Goal: Task Accomplishment & Management: Use online tool/utility

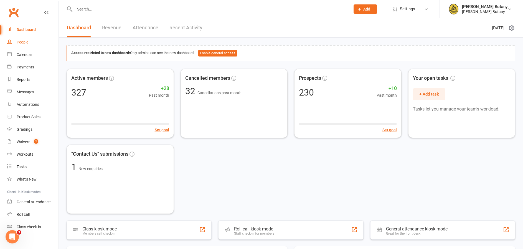
click at [25, 39] on link "People" at bounding box center [32, 42] width 51 height 12
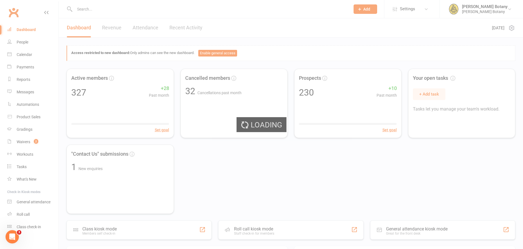
select select "100"
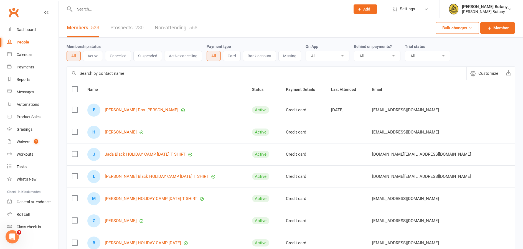
click at [91, 11] on input "text" at bounding box center [209, 9] width 273 height 8
click at [90, 10] on input "text" at bounding box center [209, 9] width 273 height 8
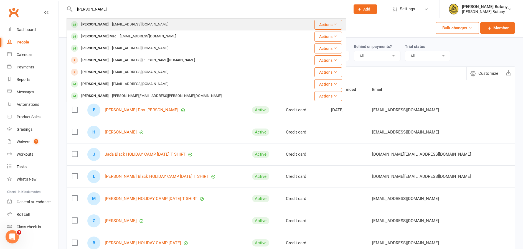
type input "mason"
click at [117, 24] on div "[EMAIL_ADDRESS][DOMAIN_NAME]" at bounding box center [140, 25] width 60 height 8
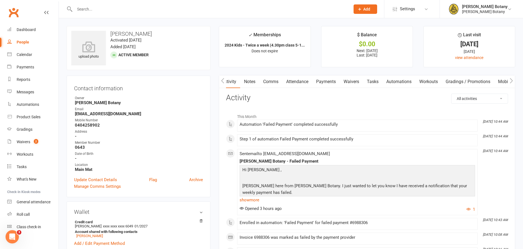
click at [334, 83] on link "Payments" at bounding box center [325, 81] width 27 height 13
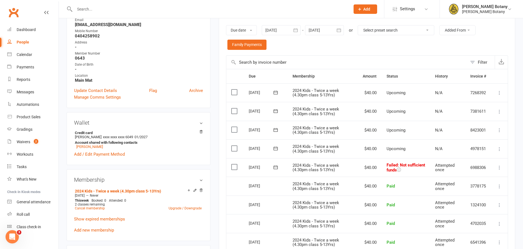
scroll to position [91, 0]
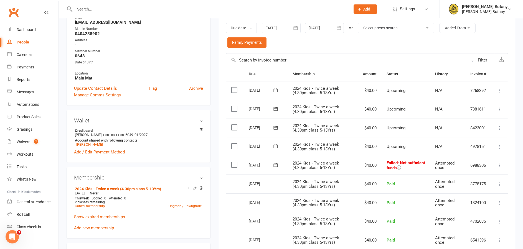
click at [500, 163] on icon at bounding box center [500, 166] width 6 height 6
click at [483, 215] on link "Retry now" at bounding box center [474, 220] width 55 height 11
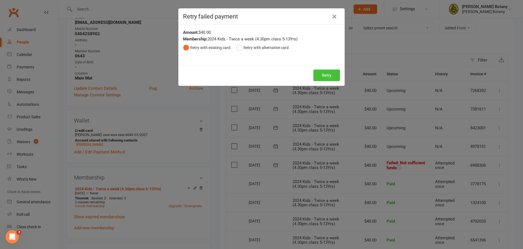
click at [323, 75] on button "Retry" at bounding box center [326, 76] width 27 height 12
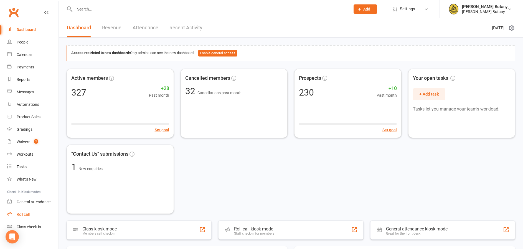
click at [26, 217] on link "Roll call" at bounding box center [32, 214] width 51 height 12
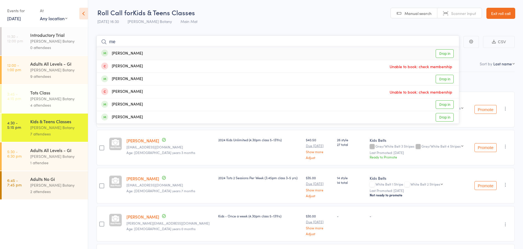
type input "m"
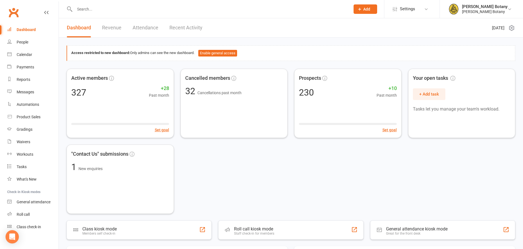
click at [90, 9] on input "text" at bounding box center [209, 9] width 273 height 8
type input "Hourigan"
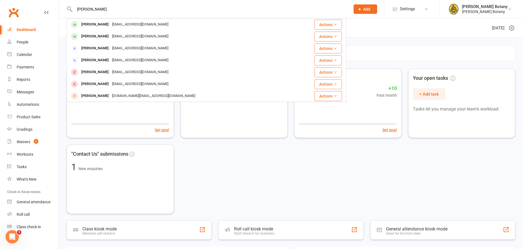
drag, startPoint x: 93, startPoint y: 18, endPoint x: 101, endPoint y: 36, distance: 19.6
click at [101, 36] on div "Micheal Hourigan" at bounding box center [95, 36] width 31 height 8
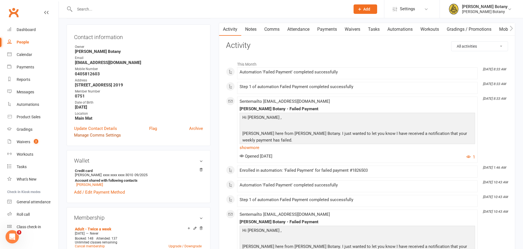
scroll to position [55, 0]
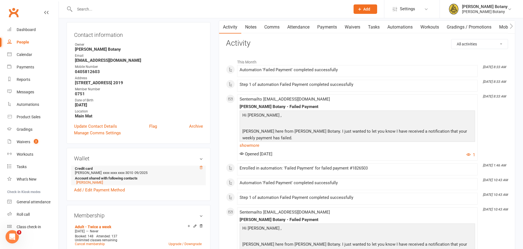
click at [201, 168] on icon at bounding box center [201, 168] width 4 height 4
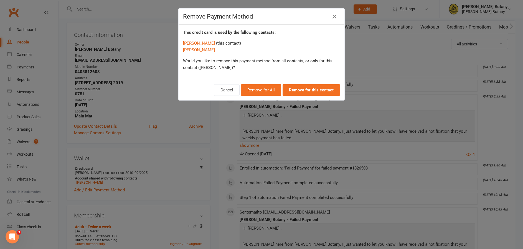
click at [266, 91] on button "Remove for All" at bounding box center [261, 90] width 40 height 12
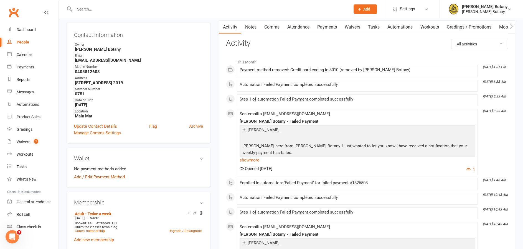
click at [88, 176] on link "Add / Edit Payment Method" at bounding box center [99, 177] width 51 height 7
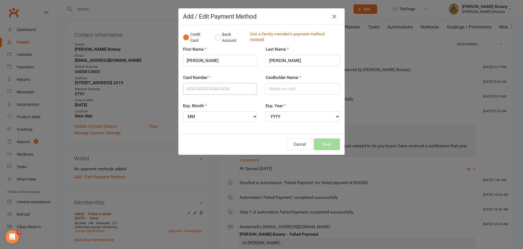
click at [201, 86] on input "Card Number" at bounding box center [220, 89] width 74 height 12
type input "4645790142203362"
click at [282, 87] on input "Cardholder Name" at bounding box center [303, 89] width 74 height 12
type input "Michael Hourigan"
select select "10"
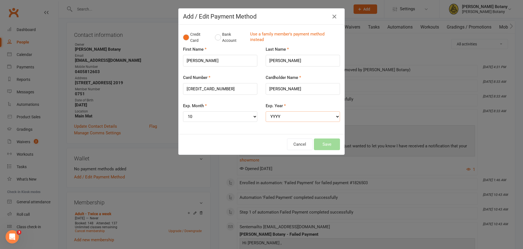
select select "2029"
click at [333, 140] on button "Save" at bounding box center [327, 145] width 26 height 12
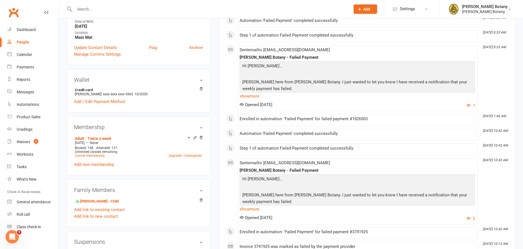
scroll to position [134, 0]
click at [100, 201] on link "Missy Hourigan - Child" at bounding box center [97, 201] width 44 height 6
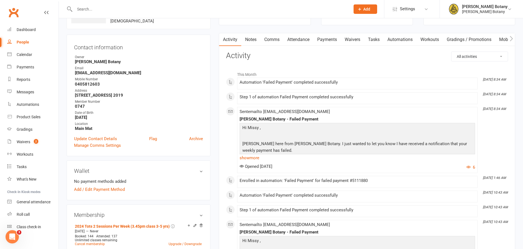
scroll to position [44, 0]
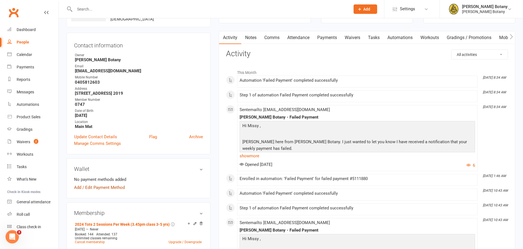
click at [114, 189] on link "Add / Edit Payment Method" at bounding box center [99, 187] width 51 height 7
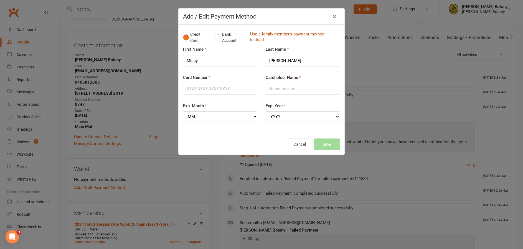
click at [270, 36] on link "Use a family member's payment method instead" at bounding box center [293, 37] width 87 height 12
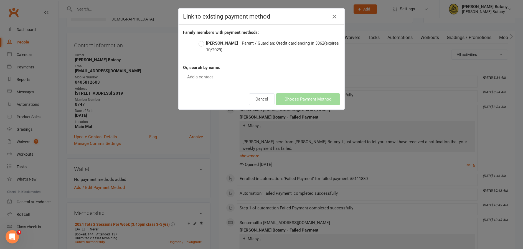
drag, startPoint x: 208, startPoint y: 44, endPoint x: 197, endPoint y: 44, distance: 10.8
click at [206, 44] on label "Micheal Hourigan – Parent / Guardian: Credit card ending in 3362 (expires 10/20…" at bounding box center [268, 46] width 141 height 13
click at [202, 40] on input "Micheal Hourigan – Parent / Guardian: Credit card ending in 3362 (expires 10/20…" at bounding box center [200, 40] width 4 height 0
click at [292, 97] on button "Choose Payment Method" at bounding box center [308, 99] width 64 height 12
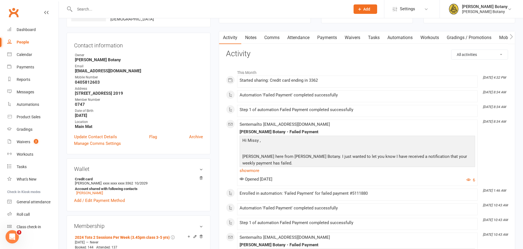
click at [334, 37] on link "Payments" at bounding box center [326, 37] width 27 height 13
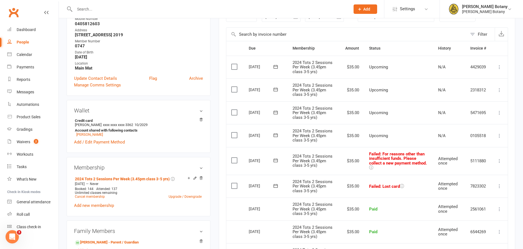
scroll to position [103, 0]
click at [500, 183] on icon at bounding box center [500, 186] width 6 height 6
click at [462, 236] on link "Retry now" at bounding box center [474, 241] width 55 height 11
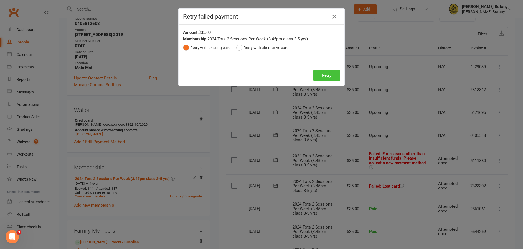
click at [325, 76] on button "Retry" at bounding box center [326, 76] width 27 height 12
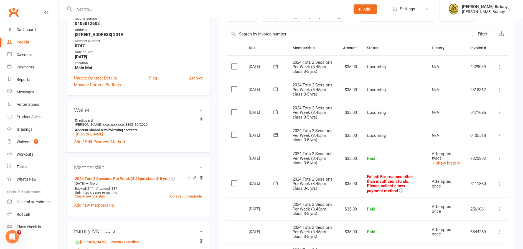
click at [501, 187] on icon at bounding box center [500, 184] width 6 height 6
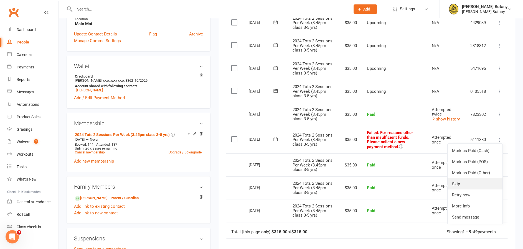
scroll to position [148, 0]
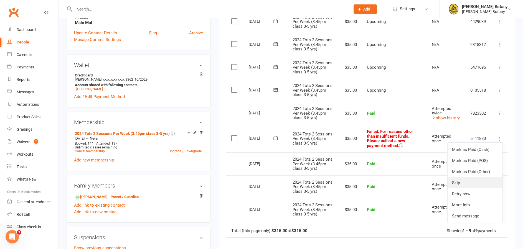
click at [469, 189] on link "Skip" at bounding box center [474, 182] width 55 height 11
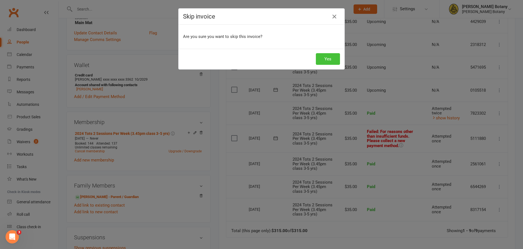
click at [325, 60] on button "Yes" at bounding box center [328, 59] width 24 height 12
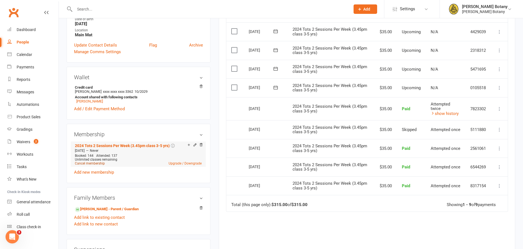
scroll to position [136, 0]
click at [129, 206] on link "Micheal Hourigan - Parent / Guardian" at bounding box center [107, 209] width 64 height 6
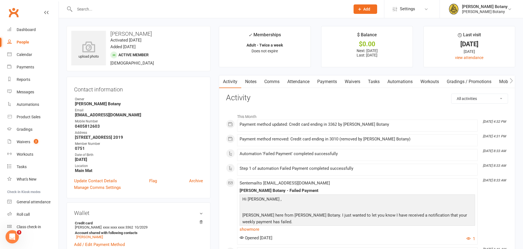
click at [331, 83] on link "Payments" at bounding box center [326, 81] width 27 height 13
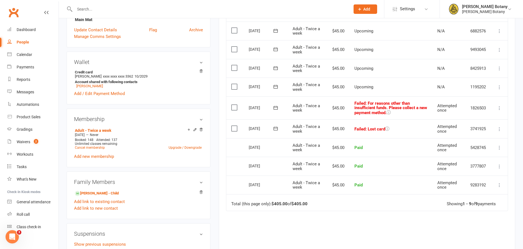
scroll to position [196, 0]
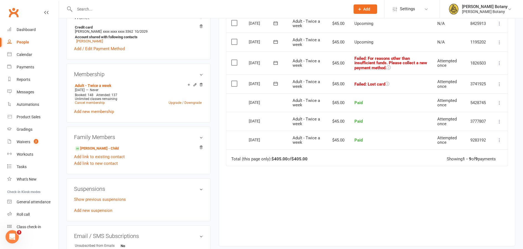
click at [498, 87] on icon at bounding box center [500, 85] width 6 height 6
click at [455, 145] on link "Retry now" at bounding box center [474, 139] width 55 height 11
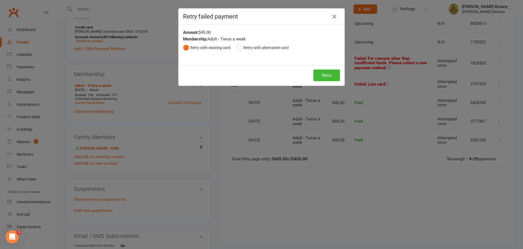
click at [332, 73] on button "Retry" at bounding box center [326, 76] width 27 height 12
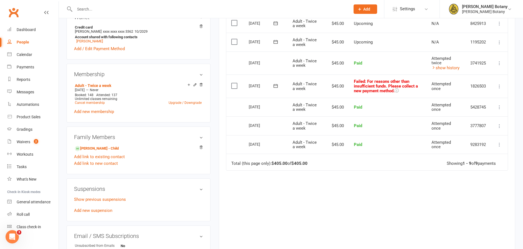
click at [500, 89] on icon at bounding box center [500, 87] width 6 height 6
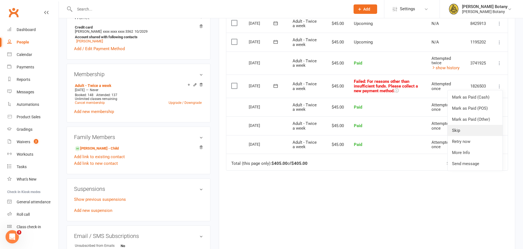
click at [473, 136] on link "Skip" at bounding box center [474, 130] width 55 height 11
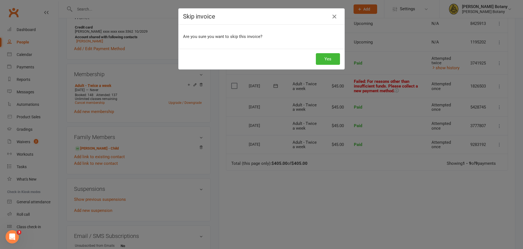
click at [315, 61] on div "Yes" at bounding box center [262, 59] width 166 height 21
click at [333, 59] on button "Yes" at bounding box center [328, 59] width 24 height 12
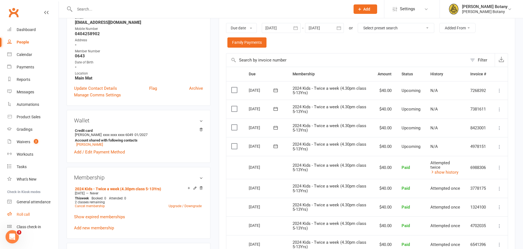
scroll to position [0, 1]
click at [24, 211] on link "Roll call" at bounding box center [32, 214] width 51 height 12
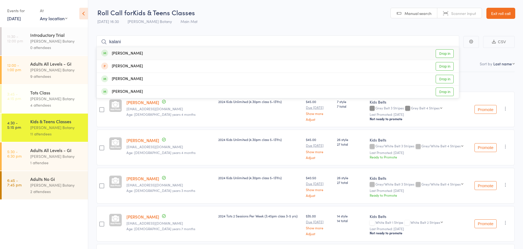
type input "kalani"
click at [390, 53] on div "[PERSON_NAME] Drop in" at bounding box center [278, 53] width 362 height 13
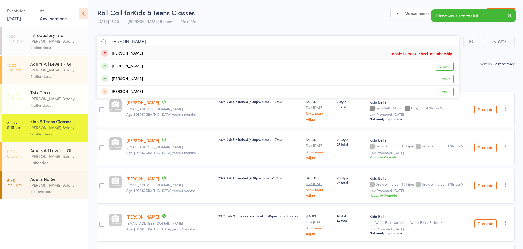
type input "Xavier"
drag, startPoint x: 390, startPoint y: 53, endPoint x: 153, endPoint y: 67, distance: 237.4
click at [153, 67] on div "Xavier Roberts Drop in" at bounding box center [278, 66] width 362 height 12
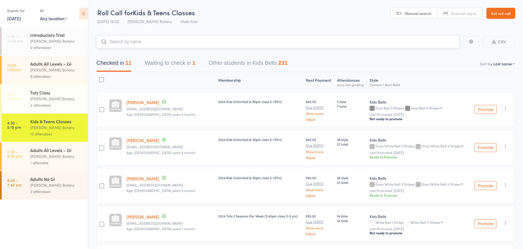
click at [153, 42] on input "search" at bounding box center [277, 41] width 363 height 13
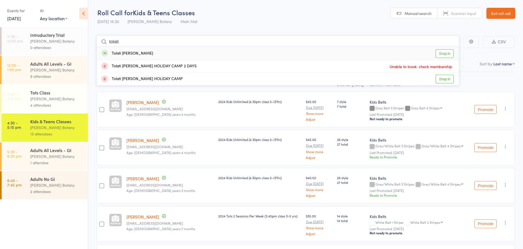
type input "tolati"
drag, startPoint x: 151, startPoint y: 52, endPoint x: 126, endPoint y: 62, distance: 27.3
click at [151, 52] on div "Tolati Junior Fifita Drop in" at bounding box center [278, 53] width 362 height 13
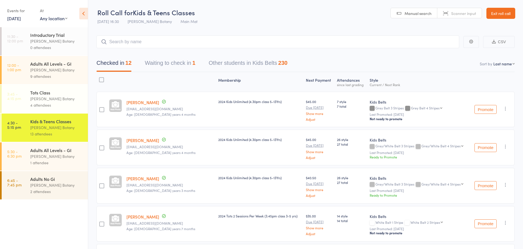
click at [78, 92] on div "Tots Class" at bounding box center [56, 93] width 53 height 6
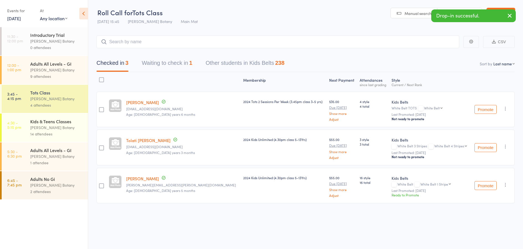
click at [505, 147] on icon "button" at bounding box center [506, 147] width 6 height 6
click at [482, 202] on li "Remove" at bounding box center [486, 201] width 46 height 7
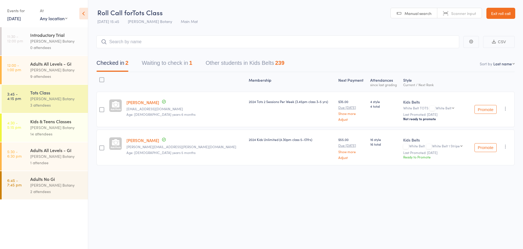
click at [506, 147] on icon "button" at bounding box center [506, 147] width 6 height 6
click at [494, 201] on li "Remove" at bounding box center [486, 201] width 46 height 7
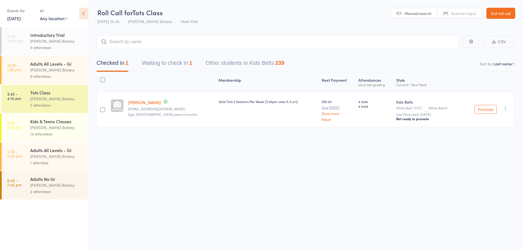
click at [58, 120] on div "Kids & Teens Classes" at bounding box center [56, 121] width 53 height 6
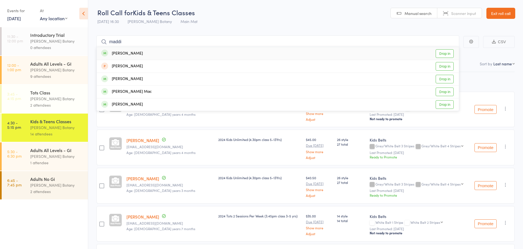
type input "maddi"
drag, startPoint x: 132, startPoint y: 54, endPoint x: 132, endPoint y: 49, distance: 5.3
click at [132, 54] on div "Maddison Zammit" at bounding box center [122, 53] width 42 height 6
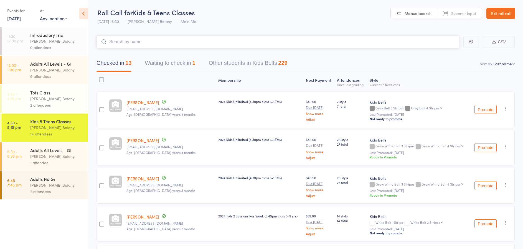
click at [132, 42] on input "search" at bounding box center [277, 41] width 363 height 13
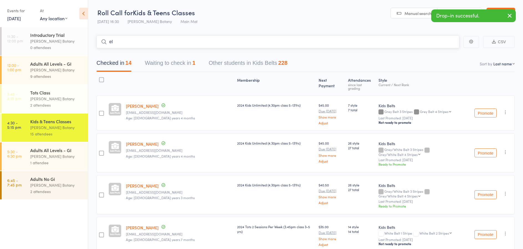
type input "e"
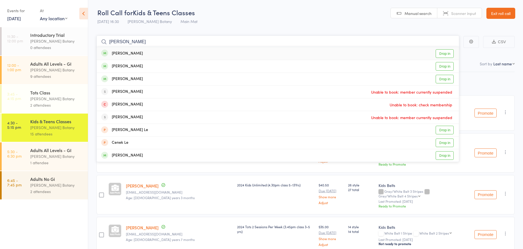
type input "Leo"
drag, startPoint x: 132, startPoint y: 42, endPoint x: 133, endPoint y: 64, distance: 21.9
click at [133, 65] on div "Leo Corzo Drop in" at bounding box center [278, 66] width 362 height 12
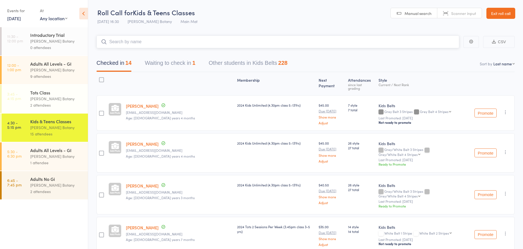
click at [132, 40] on input "search" at bounding box center [277, 41] width 363 height 13
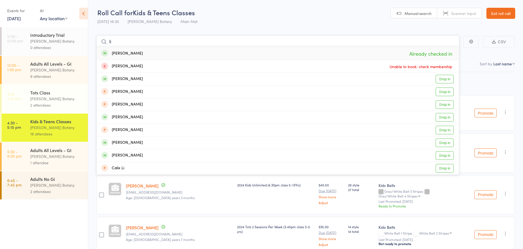
type input "l"
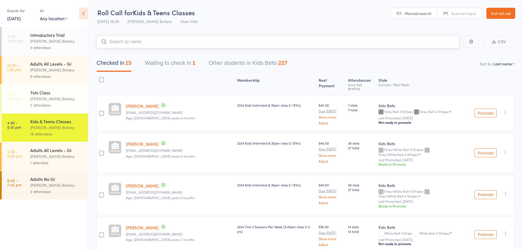
type input "m"
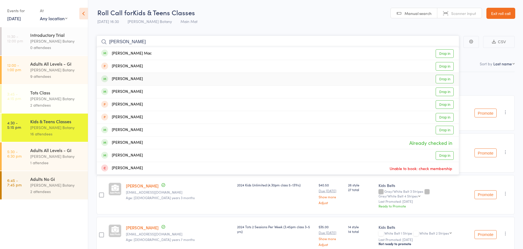
type input "mason"
drag, startPoint x: 134, startPoint y: 80, endPoint x: 133, endPoint y: 66, distance: 13.4
click at [134, 80] on div "Mason Stavrack" at bounding box center [122, 79] width 42 height 6
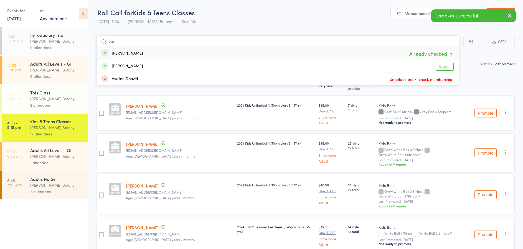
type input "a"
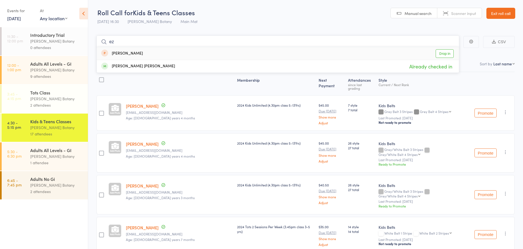
type input "e"
type input "b"
type input "meika"
click at [133, 54] on div "Meika Fleming" at bounding box center [122, 53] width 42 height 6
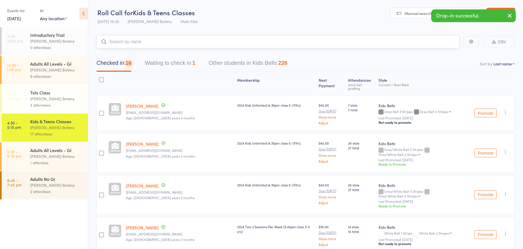
click at [132, 43] on input "search" at bounding box center [277, 41] width 363 height 13
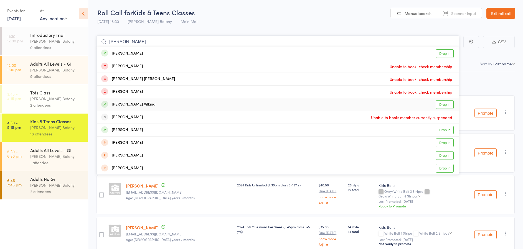
type input "Daniel"
click at [135, 105] on div "Daniel Reign Vitkind" at bounding box center [128, 104] width 54 height 6
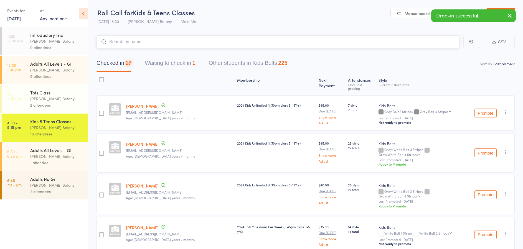
click at [144, 42] on input "search" at bounding box center [277, 41] width 363 height 13
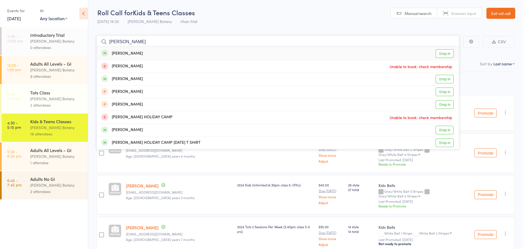
type input "Nicolas"
drag, startPoint x: 144, startPoint y: 42, endPoint x: 135, endPoint y: 79, distance: 38.1
click at [135, 79] on div "Nicolas Kristek" at bounding box center [122, 79] width 42 height 6
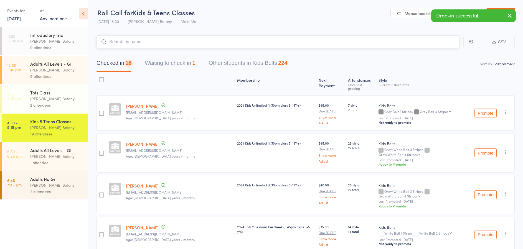
click at [136, 41] on input "search" at bounding box center [277, 41] width 363 height 13
type input "Ahmad"
drag, startPoint x: 136, startPoint y: 41, endPoint x: 136, endPoint y: 56, distance: 14.7
click at [136, 56] on div "Ahmad Hage Already checked in" at bounding box center [278, 53] width 362 height 13
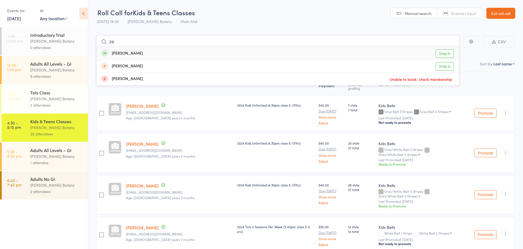
type input "z"
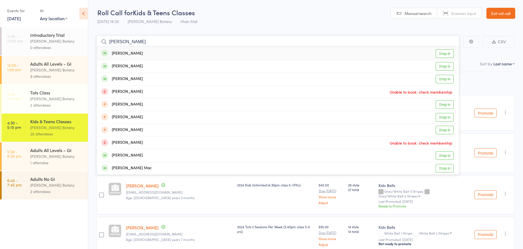
type input "morton"
click at [140, 54] on div "Hudson Morton Drop in" at bounding box center [278, 53] width 362 height 13
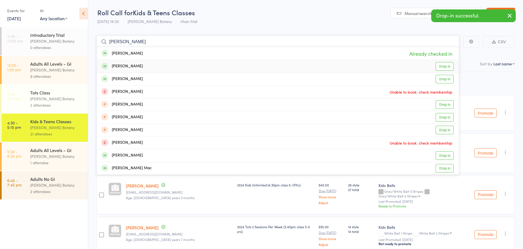
type input "morton"
click at [142, 68] on div "Cooper Morton Drop in" at bounding box center [278, 66] width 362 height 12
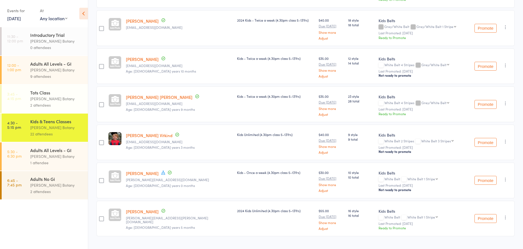
scroll to position [663, 0]
click at [489, 215] on button "Promote" at bounding box center [485, 219] width 22 height 9
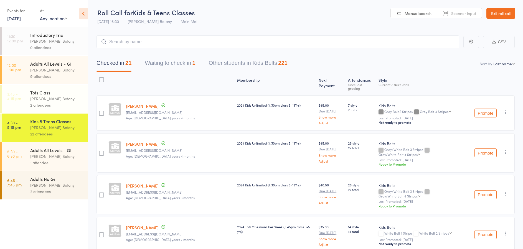
scroll to position [0, 0]
click at [482, 149] on button "Promote" at bounding box center [485, 153] width 22 height 9
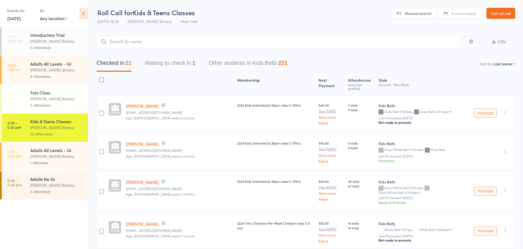
click at [484, 188] on button "Promote" at bounding box center [485, 191] width 22 height 9
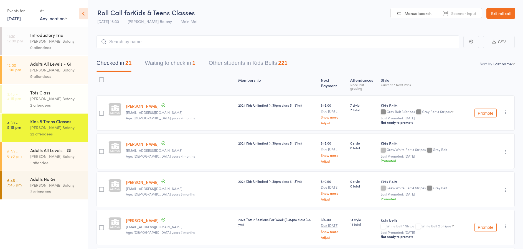
click at [45, 159] on div "[PERSON_NAME] Botany" at bounding box center [56, 156] width 53 height 6
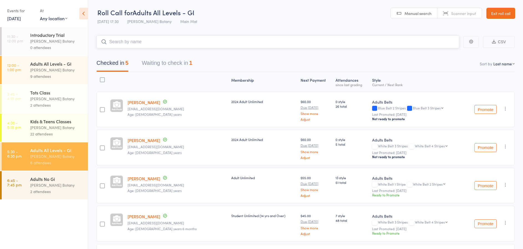
click at [139, 42] on input "search" at bounding box center [277, 41] width 363 height 13
type input "k"
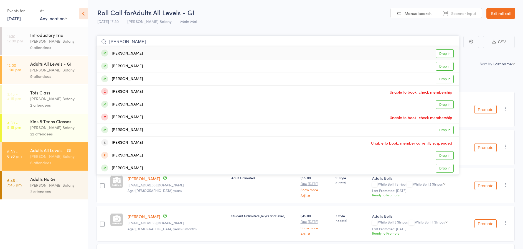
type input "Jake"
drag, startPoint x: 139, startPoint y: 42, endPoint x: 139, endPoint y: 53, distance: 11.4
click at [139, 53] on div "Jake Wild Drop in" at bounding box center [278, 53] width 362 height 13
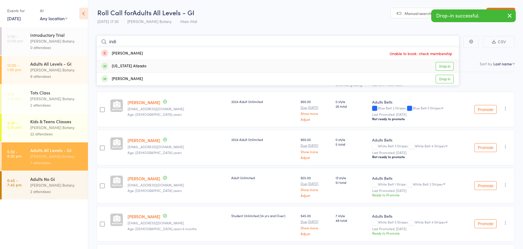
type input "indi"
click at [138, 65] on div "[US_STATE] Atizado" at bounding box center [123, 66] width 45 height 6
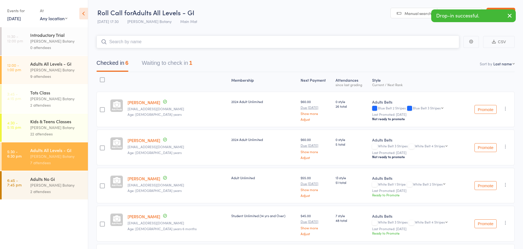
click at [141, 40] on input "search" at bounding box center [277, 41] width 363 height 13
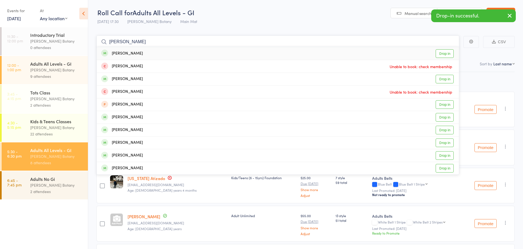
type input "milton"
drag, startPoint x: 140, startPoint y: 51, endPoint x: 140, endPoint y: 45, distance: 6.4
click at [140, 51] on div "Mark Milton Drop in" at bounding box center [278, 53] width 362 height 13
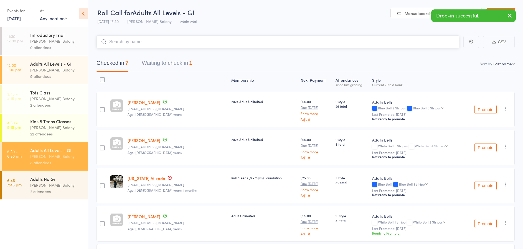
click at [139, 44] on input "search" at bounding box center [277, 41] width 363 height 13
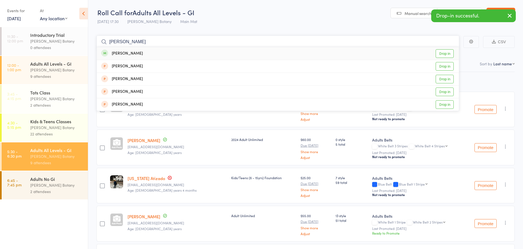
type input "Miguel"
drag, startPoint x: 139, startPoint y: 44, endPoint x: 141, endPoint y: 55, distance: 11.0
click at [141, 55] on div "[PERSON_NAME] Drop in" at bounding box center [278, 53] width 362 height 13
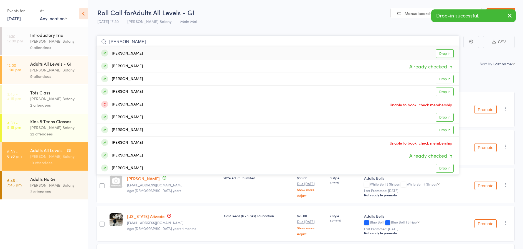
type input "[PERSON_NAME]"
drag, startPoint x: 141, startPoint y: 55, endPoint x: 137, endPoint y: 65, distance: 11.4
click at [137, 65] on div "[PERSON_NAME]" at bounding box center [122, 66] width 42 height 6
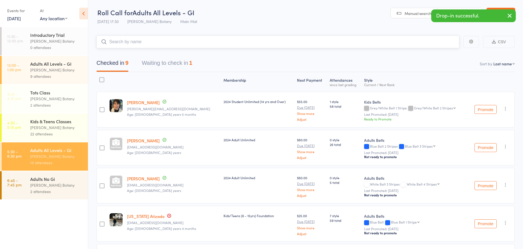
click at [138, 45] on input "search" at bounding box center [277, 41] width 363 height 13
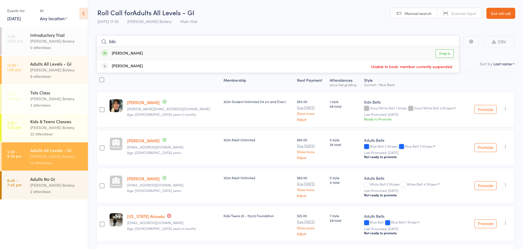
type input "kiki"
click at [138, 52] on div "[PERSON_NAME] Drop in" at bounding box center [278, 53] width 362 height 13
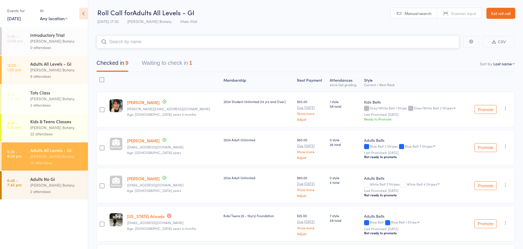
click at [139, 40] on input "search" at bounding box center [277, 41] width 363 height 13
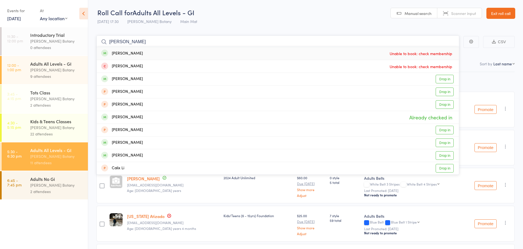
type input "Liam"
drag, startPoint x: 139, startPoint y: 40, endPoint x: 140, endPoint y: 117, distance: 76.8
click at [140, 117] on div "[PERSON_NAME]" at bounding box center [122, 117] width 42 height 6
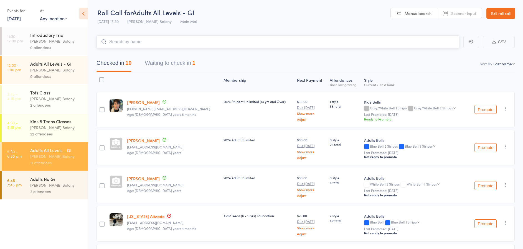
click at [149, 43] on input "search" at bounding box center [277, 41] width 363 height 13
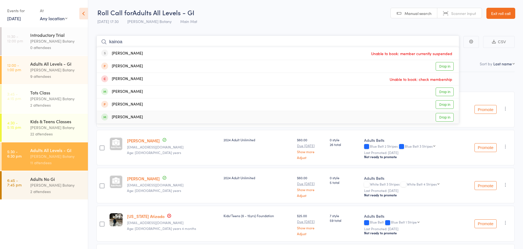
type input "kainoa"
click at [140, 116] on div "Kianoa Roberts Drop in" at bounding box center [278, 117] width 362 height 12
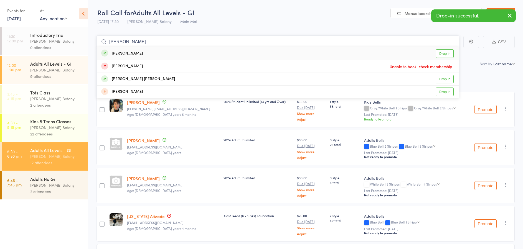
type input "[PERSON_NAME]"
drag, startPoint x: 146, startPoint y: 68, endPoint x: 136, endPoint y: 53, distance: 18.5
click at [136, 53] on div "[PERSON_NAME] Drop in" at bounding box center [278, 53] width 362 height 13
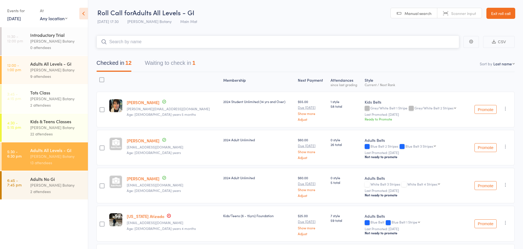
click at [154, 41] on input "search" at bounding box center [277, 41] width 363 height 13
click at [131, 40] on input "search" at bounding box center [277, 41] width 363 height 13
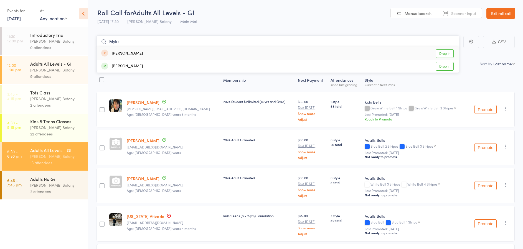
type input "Mylo"
drag, startPoint x: 131, startPoint y: 40, endPoint x: 134, endPoint y: 66, distance: 26.5
click at [134, 66] on div "[PERSON_NAME]" at bounding box center [122, 66] width 42 height 6
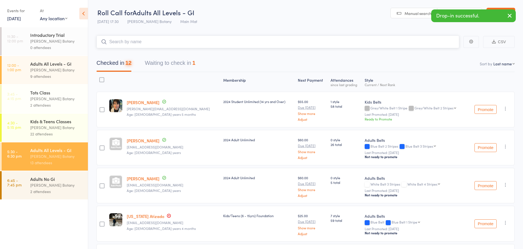
click at [134, 42] on input "search" at bounding box center [277, 41] width 363 height 13
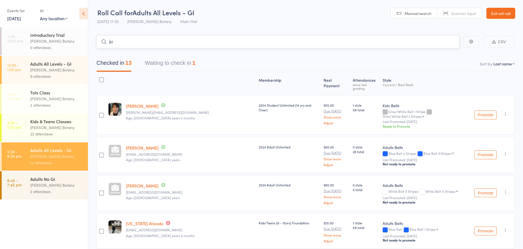
type input "j"
drag, startPoint x: 118, startPoint y: 31, endPoint x: 101, endPoint y: 24, distance: 18.7
click at [103, 25] on div "Roll Call for Adults All Levels - GI 13 Oct 17:30 Gracie Botany Main Mat Manual…" at bounding box center [261, 124] width 523 height 249
click at [200, 40] on input "search" at bounding box center [277, 41] width 363 height 13
drag, startPoint x: 162, startPoint y: 47, endPoint x: 175, endPoint y: 66, distance: 23.7
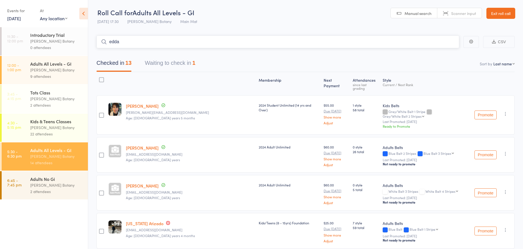
click at [175, 66] on button "Waiting to check in 1" at bounding box center [170, 64] width 50 height 15
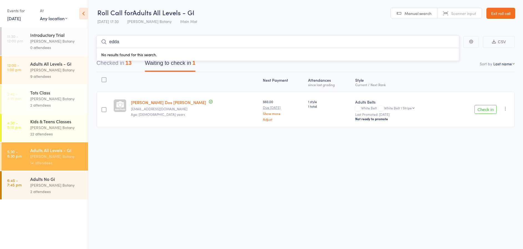
type input "edda"
drag, startPoint x: 485, startPoint y: 108, endPoint x: 333, endPoint y: 81, distance: 154.6
click at [483, 108] on button "Check in" at bounding box center [485, 109] width 22 height 9
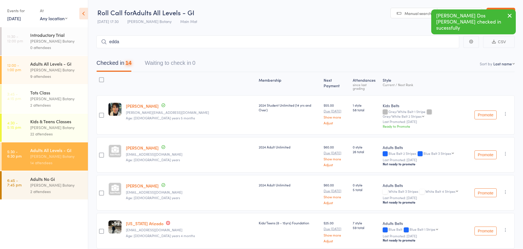
drag, startPoint x: 119, startPoint y: 59, endPoint x: 120, endPoint y: 64, distance: 4.8
click at [119, 60] on button "Checked in 14" at bounding box center [113, 64] width 35 height 15
click at [134, 43] on input "edda" at bounding box center [277, 41] width 363 height 13
drag, startPoint x: 133, startPoint y: 42, endPoint x: 89, endPoint y: 36, distance: 44.5
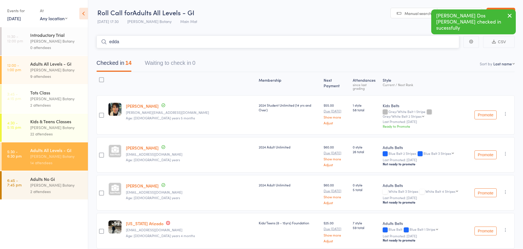
drag, startPoint x: 136, startPoint y: 43, endPoint x: 92, endPoint y: 41, distance: 43.6
click at [98, 42] on input "edda" at bounding box center [277, 41] width 363 height 13
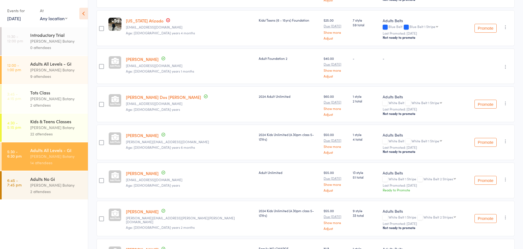
scroll to position [197, 0]
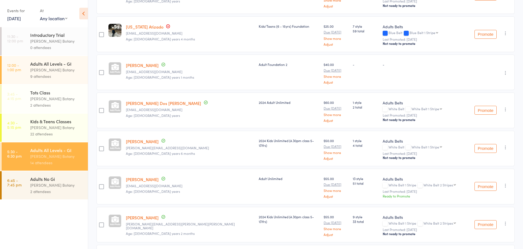
click at [161, 100] on link "[PERSON_NAME] Dos [PERSON_NAME]" at bounding box center [163, 103] width 75 height 6
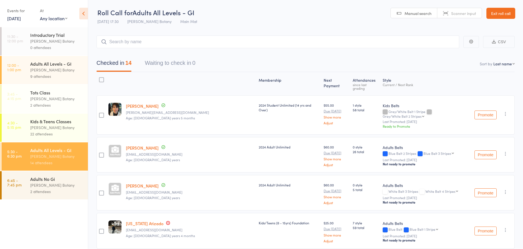
scroll to position [0, 0]
click at [139, 40] on input "search" at bounding box center [277, 41] width 363 height 13
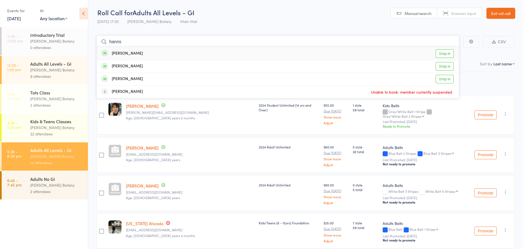
type input "hanns"
click at [141, 53] on div "[PERSON_NAME]" at bounding box center [122, 53] width 42 height 6
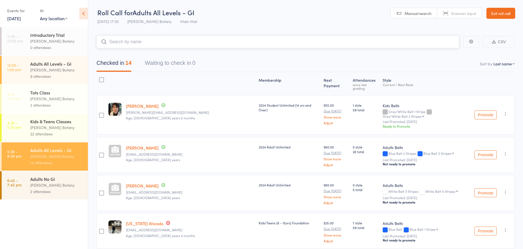
click at [141, 42] on input "search" at bounding box center [277, 41] width 363 height 13
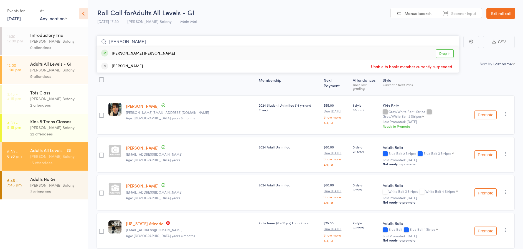
type input "[PERSON_NAME]"
drag, startPoint x: 141, startPoint y: 42, endPoint x: 142, endPoint y: 52, distance: 10.1
click at [142, 52] on div "[PERSON_NAME] [PERSON_NAME]" at bounding box center [138, 53] width 74 height 6
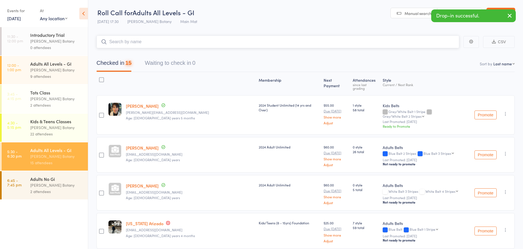
click at [141, 42] on input "search" at bounding box center [277, 41] width 363 height 13
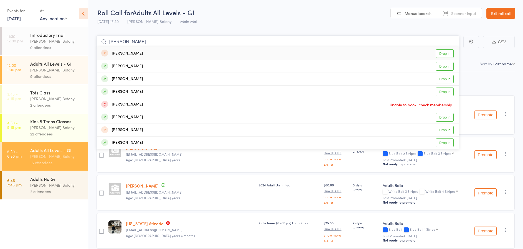
type input "Anthony"
drag, startPoint x: 203, startPoint y: 42, endPoint x: 151, endPoint y: 67, distance: 58.3
click at [151, 68] on div "[PERSON_NAME] Drop in" at bounding box center [278, 66] width 362 height 12
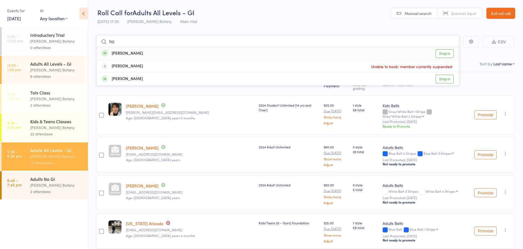
type input "h"
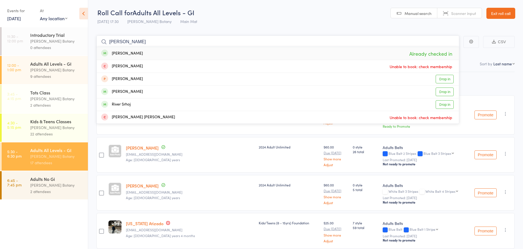
type input "Oliver"
drag, startPoint x: 164, startPoint y: 60, endPoint x: 143, endPoint y: 51, distance: 22.0
click at [145, 50] on div "Oliver Hale Already checked in" at bounding box center [278, 53] width 362 height 13
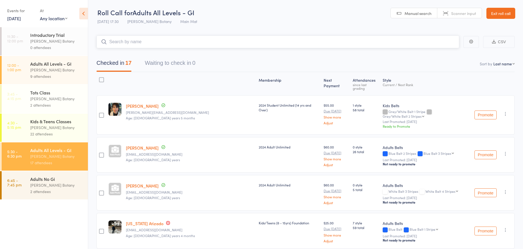
click at [139, 40] on input "search" at bounding box center [277, 41] width 363 height 13
type input "a"
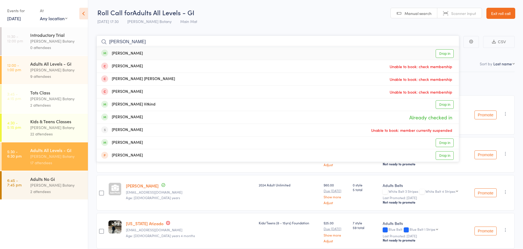
type input "Daniel c"
click at [146, 52] on div "Daniel Cester Drop in" at bounding box center [278, 53] width 362 height 13
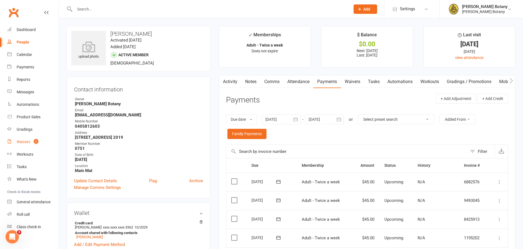
click at [29, 141] on div "Waivers" at bounding box center [24, 142] width 14 height 4
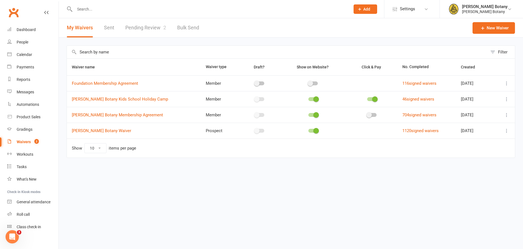
click at [150, 27] on link "Pending Review 2" at bounding box center [145, 27] width 41 height 19
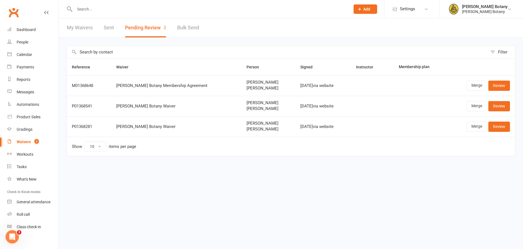
click at [505, 109] on link "Review" at bounding box center [499, 106] width 22 height 10
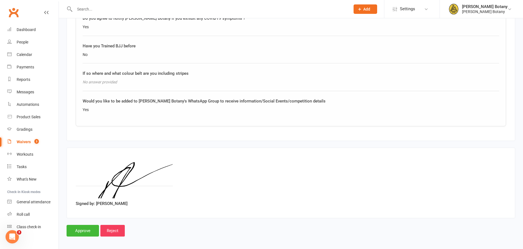
scroll to position [769, 0]
click at [90, 226] on input "Approve" at bounding box center [83, 231] width 32 height 12
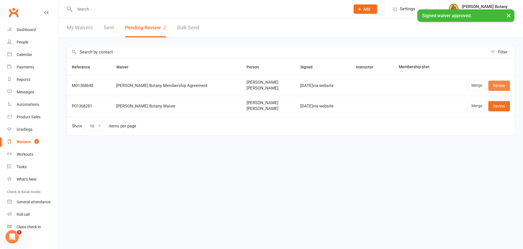
click at [500, 86] on link "Review" at bounding box center [499, 86] width 22 height 10
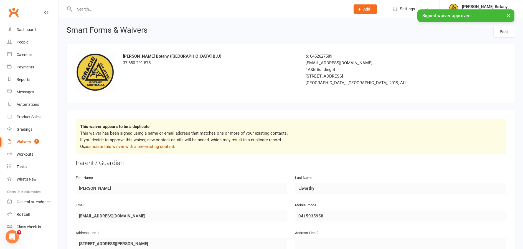
click at [124, 145] on link "associate this waiver with a pre-existing contact" at bounding box center [129, 146] width 89 height 5
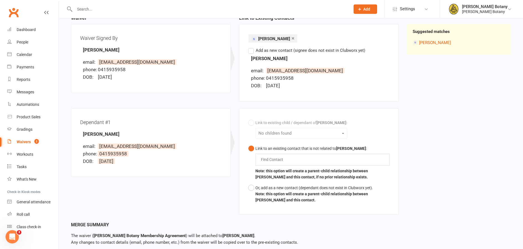
scroll to position [69, 0]
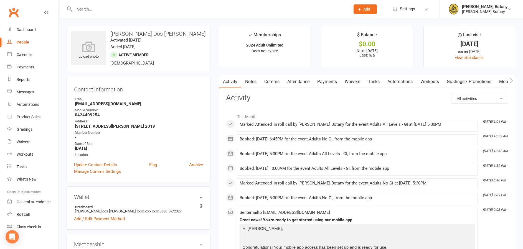
click at [328, 83] on link "Payments" at bounding box center [326, 81] width 27 height 13
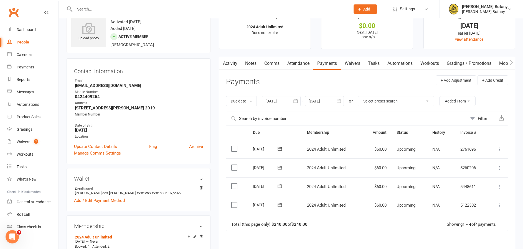
click at [499, 203] on icon at bounding box center [500, 206] width 6 height 6
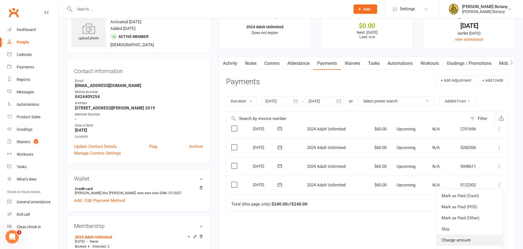
scroll to position [21, 0]
click at [479, 235] on link "Change amount" at bounding box center [469, 240] width 65 height 11
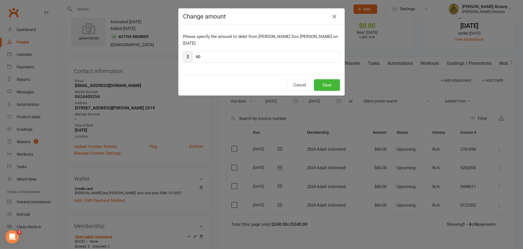
click at [200, 51] on input "60" at bounding box center [266, 57] width 148 height 12
type input "6"
type input "107"
type input "107.5"
click at [325, 79] on button "Save" at bounding box center [327, 85] width 26 height 12
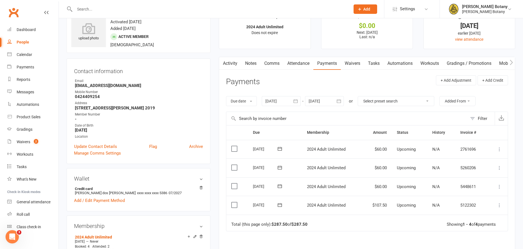
click at [499, 184] on icon at bounding box center [500, 187] width 6 height 6
click at [474, 236] on link "Change amount" at bounding box center [469, 241] width 65 height 11
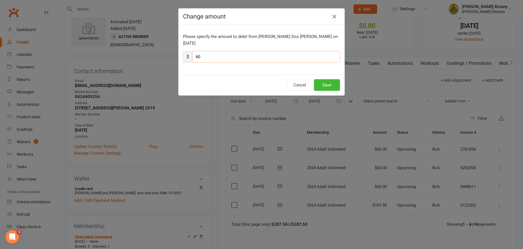
click at [262, 51] on input "60" at bounding box center [266, 57] width 148 height 12
type input "6"
type input "1"
type input "107"
type input "107.5"
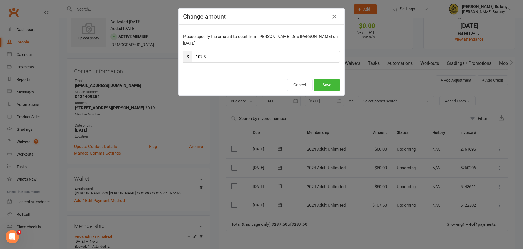
click at [331, 79] on button "Save" at bounding box center [327, 85] width 26 height 12
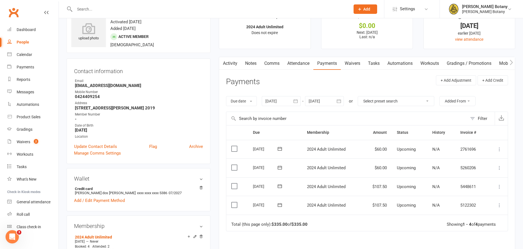
click at [499, 165] on icon at bounding box center [500, 168] width 6 height 6
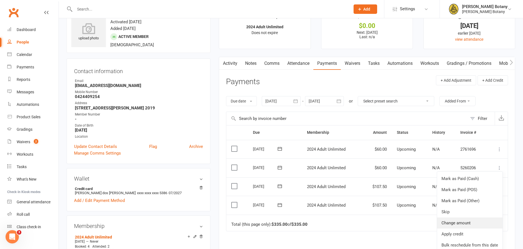
click at [471, 218] on link "Change amount" at bounding box center [469, 223] width 65 height 11
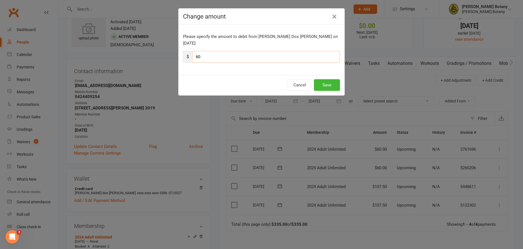
click at [242, 52] on input "60" at bounding box center [266, 57] width 148 height 12
type input "6"
type input "107"
type input "107.5"
click at [335, 81] on button "Save" at bounding box center [327, 85] width 26 height 12
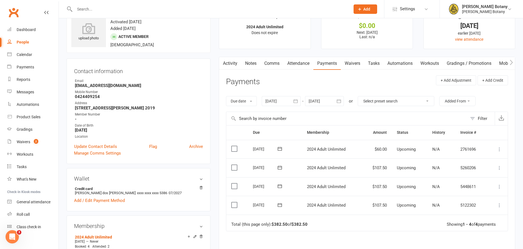
click at [500, 149] on icon at bounding box center [500, 150] width 6 height 6
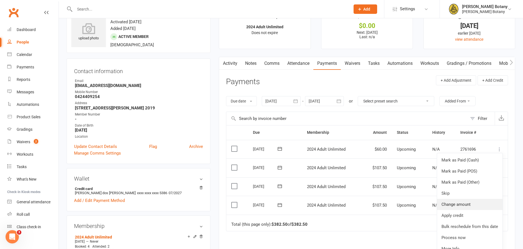
click at [472, 201] on link "Change amount" at bounding box center [469, 204] width 65 height 11
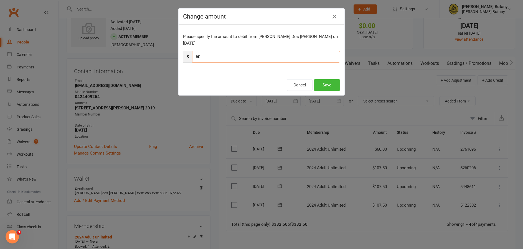
click at [214, 51] on input "60" at bounding box center [266, 57] width 148 height 12
type input "6"
type input "107"
type input "107.5"
click at [328, 80] on button "Save" at bounding box center [327, 85] width 26 height 12
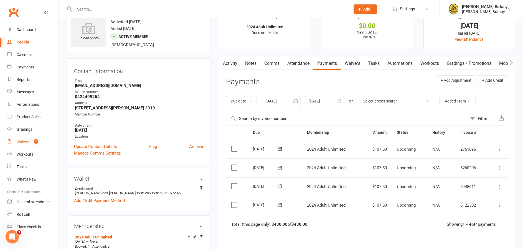
click at [24, 142] on div "Waivers" at bounding box center [24, 142] width 14 height 4
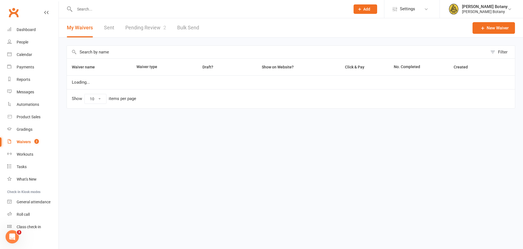
click at [151, 29] on link "Pending Review 2" at bounding box center [145, 27] width 41 height 19
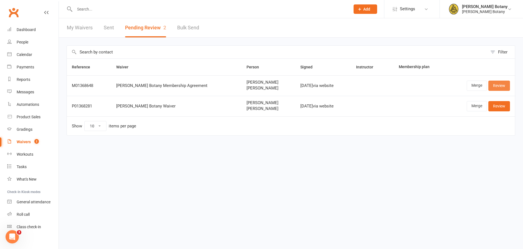
click at [497, 86] on link "Review" at bounding box center [499, 86] width 22 height 10
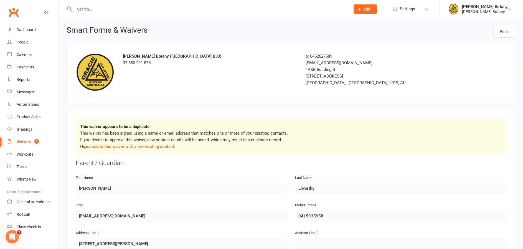
click at [157, 147] on link "associate this waiver with a pre-existing contact" at bounding box center [129, 146] width 89 height 5
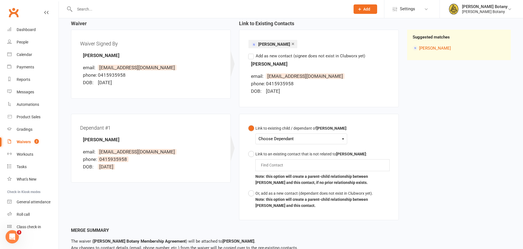
scroll to position [58, 0]
click at [293, 137] on div "Choose Dependant" at bounding box center [301, 137] width 86 height 7
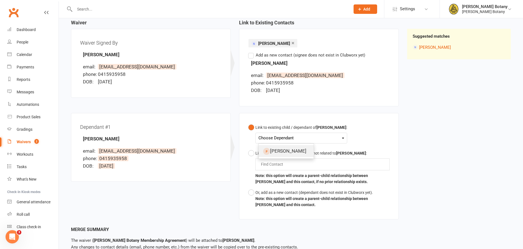
click at [293, 147] on link "Henry Elworthy" at bounding box center [286, 151] width 55 height 12
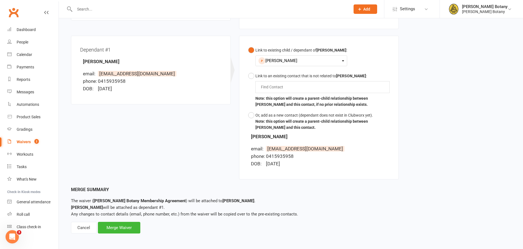
scroll to position [135, 0]
click at [123, 225] on div "Merge Waiver" at bounding box center [119, 228] width 42 height 12
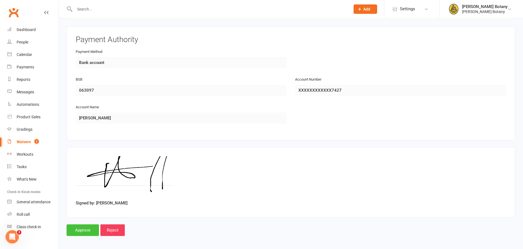
scroll to position [604, 0]
click at [83, 225] on input "Approve" at bounding box center [83, 231] width 32 height 12
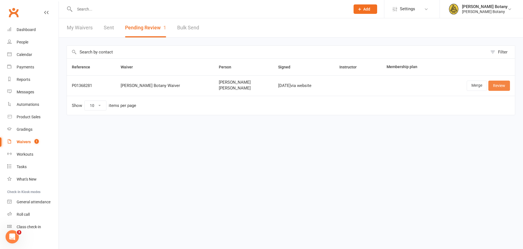
click at [501, 89] on link "Review" at bounding box center [499, 86] width 22 height 10
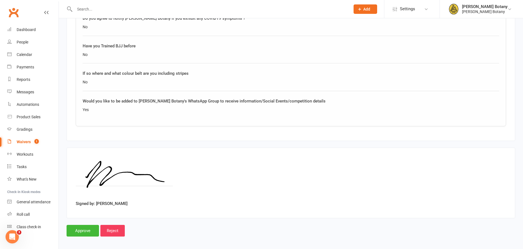
click at [84, 226] on input "Approve" at bounding box center [83, 231] width 32 height 12
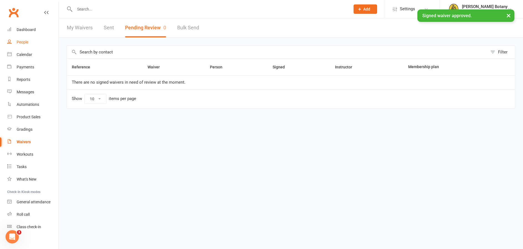
click at [19, 44] on div "People" at bounding box center [23, 42] width 12 height 4
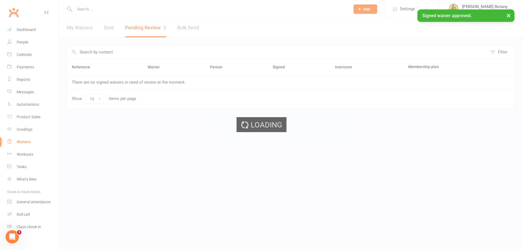
select select "100"
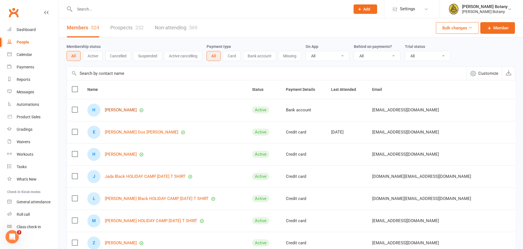
click at [116, 111] on link "Henry Elworthy" at bounding box center [121, 110] width 32 height 5
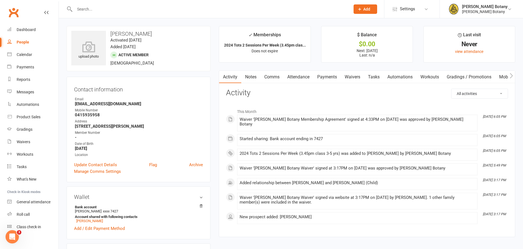
click at [329, 77] on link "Payments" at bounding box center [326, 77] width 27 height 13
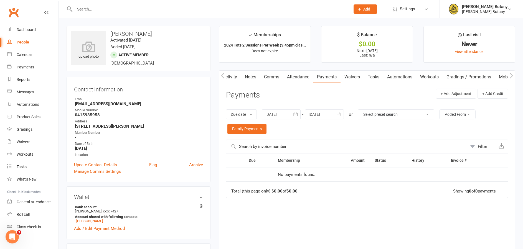
click at [341, 115] on icon "button" at bounding box center [339, 115] width 4 height 4
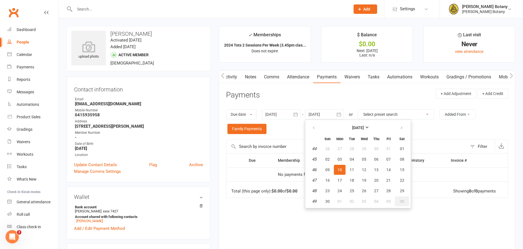
click at [403, 201] on span "06" at bounding box center [402, 201] width 4 height 4
type input "06 Dec 2025"
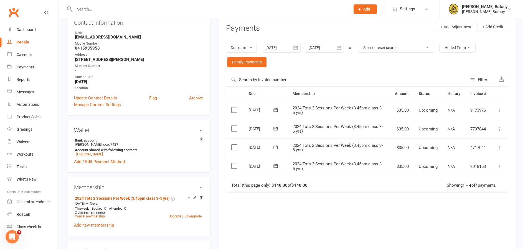
scroll to position [67, 0]
click at [202, 197] on icon at bounding box center [201, 198] width 4 height 4
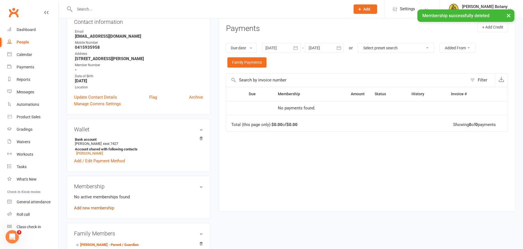
click at [101, 209] on link "Add new membership" at bounding box center [94, 208] width 40 height 5
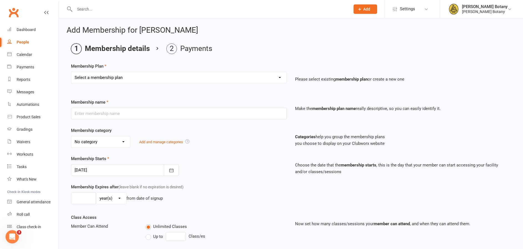
select select "23"
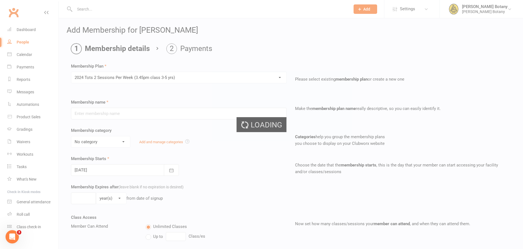
type input "2024 Tots 2 Sessions Per Week (3.45pm class 3-5 yrs)"
select select "3"
type input "0"
type input "2"
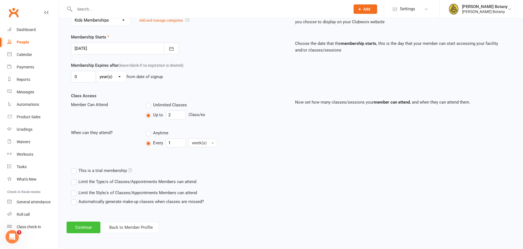
scroll to position [121, 0]
click at [81, 226] on button "Continue" at bounding box center [84, 228] width 34 height 12
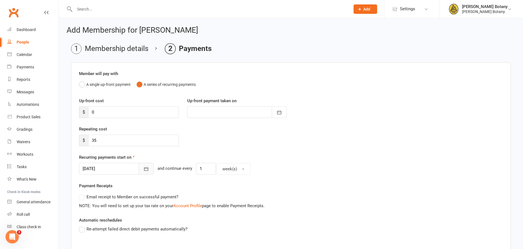
click at [144, 167] on icon "button" at bounding box center [146, 169] width 4 height 4
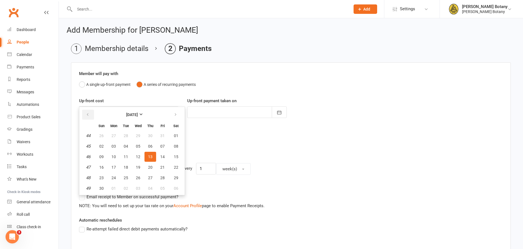
click at [87, 116] on icon "button" at bounding box center [88, 115] width 4 height 4
click at [161, 156] on span "17" at bounding box center [162, 157] width 4 height 4
type input "17 Oct 2025"
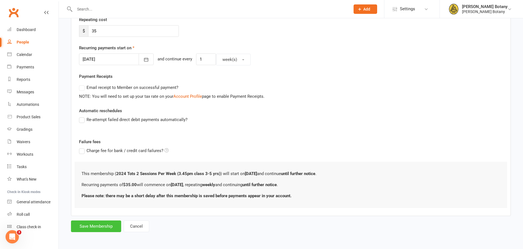
scroll to position [109, 0]
click at [97, 226] on button "Save Membership" at bounding box center [96, 227] width 50 height 12
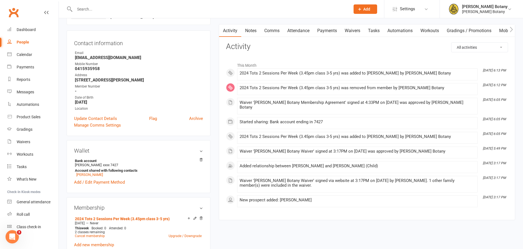
scroll to position [31, 0]
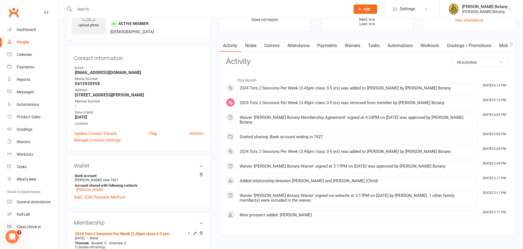
click at [329, 44] on link "Payments" at bounding box center [326, 45] width 27 height 13
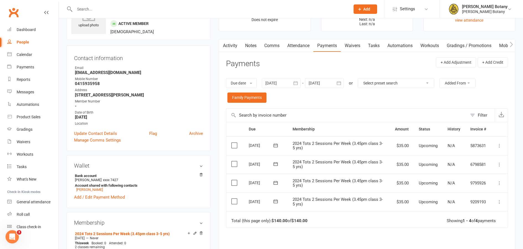
click at [499, 200] on icon at bounding box center [500, 202] width 6 height 6
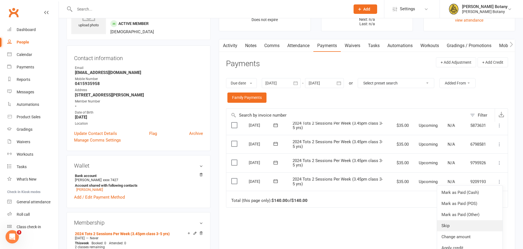
scroll to position [21, 0]
click at [477, 232] on link "Change amount" at bounding box center [469, 236] width 65 height 11
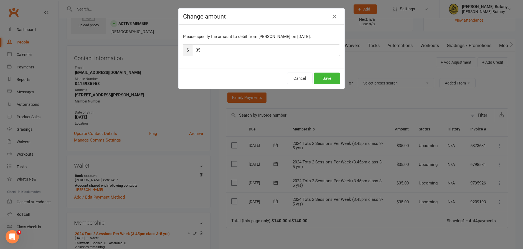
scroll to position [0, 0]
click at [207, 50] on input "35" at bounding box center [266, 50] width 148 height 12
type input "3"
type input "77"
type input "77.25"
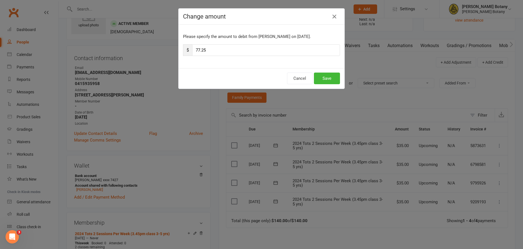
drag, startPoint x: 323, startPoint y: 77, endPoint x: 320, endPoint y: 77, distance: 2.8
click at [322, 77] on button "Save" at bounding box center [327, 79] width 26 height 12
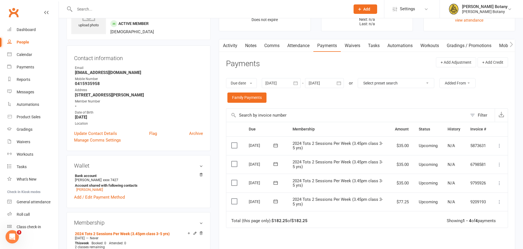
click at [497, 182] on icon at bounding box center [500, 183] width 6 height 6
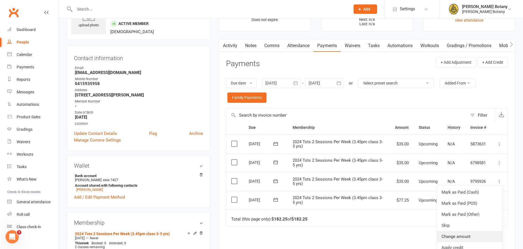
scroll to position [3, 0]
click at [475, 231] on link "Change amount" at bounding box center [469, 236] width 65 height 11
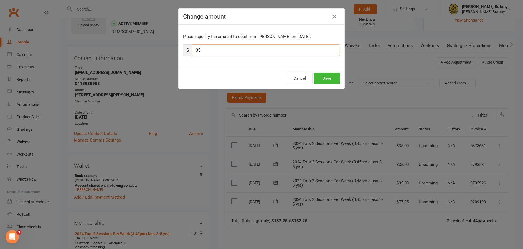
click at [228, 52] on input "35" at bounding box center [266, 50] width 148 height 12
type input "3"
type input "77"
type input "77.25"
click at [337, 78] on button "Save" at bounding box center [327, 79] width 26 height 12
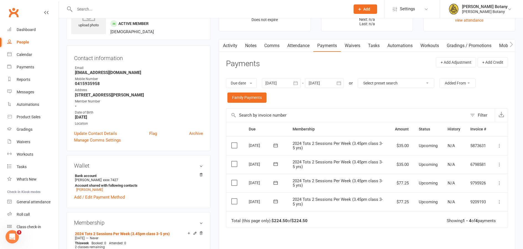
click at [498, 163] on icon at bounding box center [500, 165] width 6 height 6
click at [470, 216] on link "Change amount" at bounding box center [469, 219] width 65 height 11
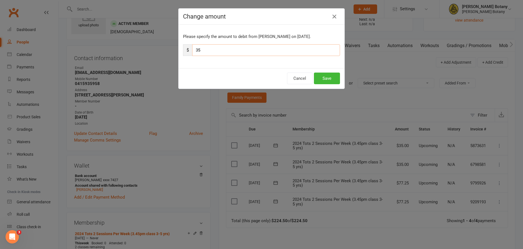
click at [231, 51] on input "35" at bounding box center [266, 50] width 148 height 12
type input "3"
type input "77"
type input "77.25"
click at [329, 79] on button "Save" at bounding box center [327, 79] width 26 height 12
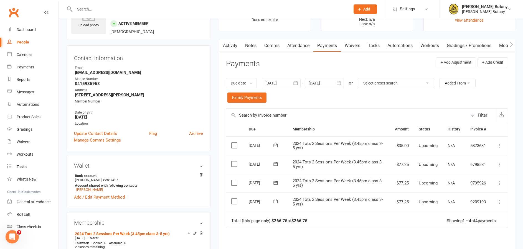
click at [500, 144] on icon at bounding box center [500, 146] width 6 height 6
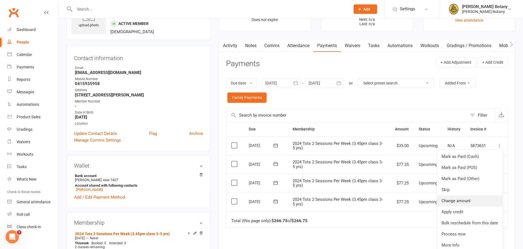
click at [477, 198] on link "Change amount" at bounding box center [469, 200] width 65 height 11
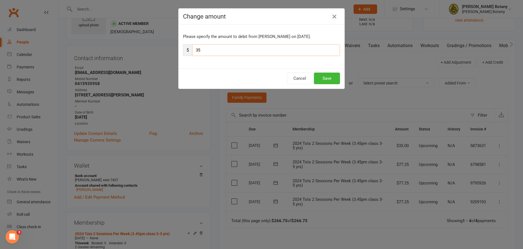
click at [201, 52] on input "35" at bounding box center [266, 50] width 148 height 12
type input "3"
type input "77"
type input "77.25"
click at [330, 83] on button "Save" at bounding box center [327, 79] width 26 height 12
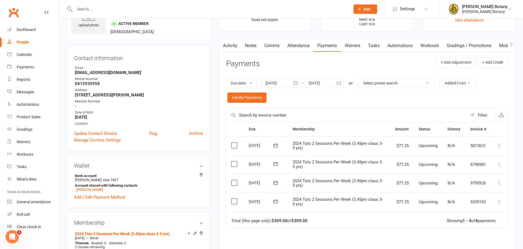
click at [28, 44] on div "People" at bounding box center [23, 42] width 12 height 4
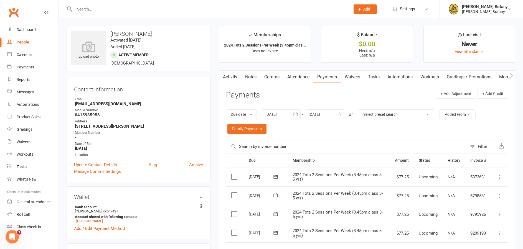
select select "100"
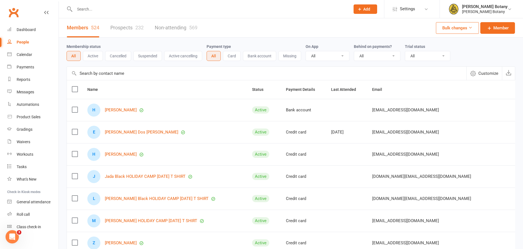
click at [134, 11] on input "text" at bounding box center [209, 9] width 273 height 8
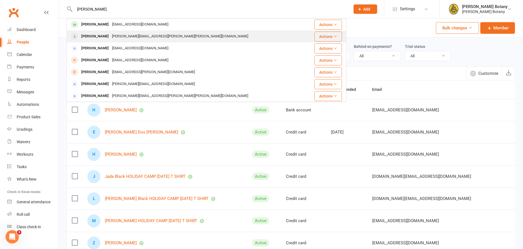
type input "josh jones"
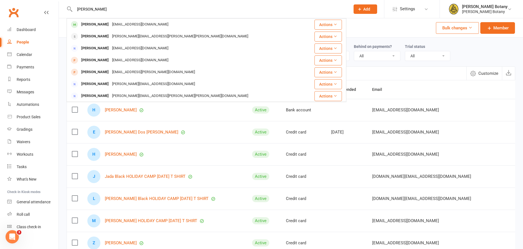
click at [130, 34] on div "nicole.jones@syd.catholic.edu.au" at bounding box center [179, 36] width 139 height 8
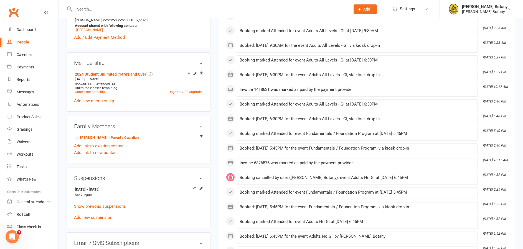
scroll to position [218, 0]
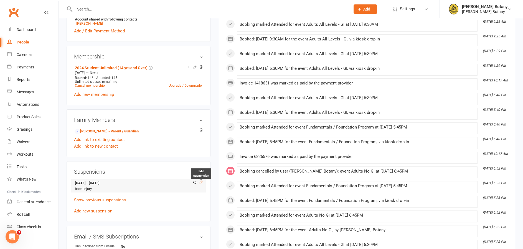
click at [202, 180] on icon at bounding box center [201, 182] width 4 height 4
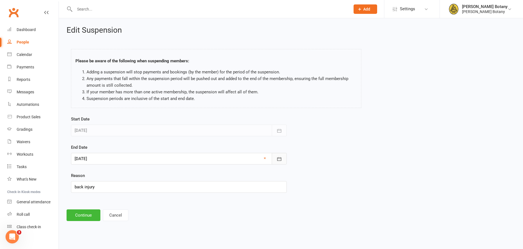
click at [282, 159] on button "button" at bounding box center [279, 159] width 15 height 12
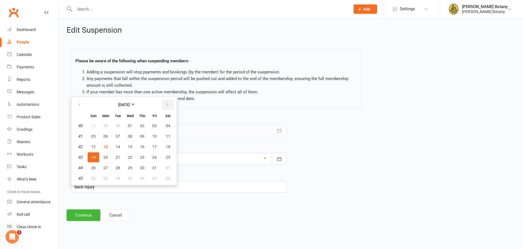
click at [167, 104] on icon "button" at bounding box center [168, 105] width 4 height 4
click at [131, 168] on span "31" at bounding box center [130, 168] width 4 height 4
type input "31 Dec 2025"
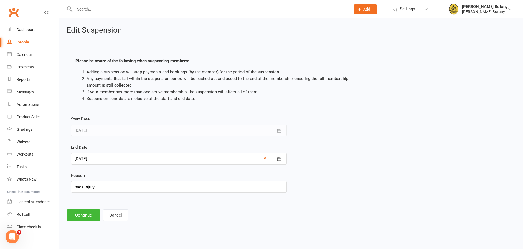
click at [92, 210] on button "Continue" at bounding box center [84, 216] width 34 height 12
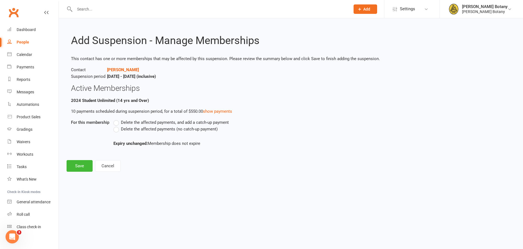
click at [125, 129] on span "Delete the affected payments (no catch-up payment)" at bounding box center [169, 129] width 97 height 6
click at [117, 126] on input "Delete the affected payments (no catch-up payment)" at bounding box center [115, 126] width 4 height 0
click at [85, 165] on button "Save" at bounding box center [80, 166] width 26 height 12
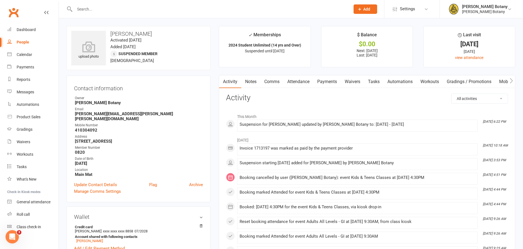
click at [23, 39] on link "People" at bounding box center [32, 42] width 51 height 12
select select "100"
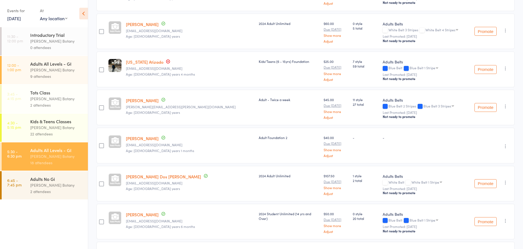
scroll to position [163, 0]
click at [506, 102] on icon "button" at bounding box center [506, 105] width 6 height 6
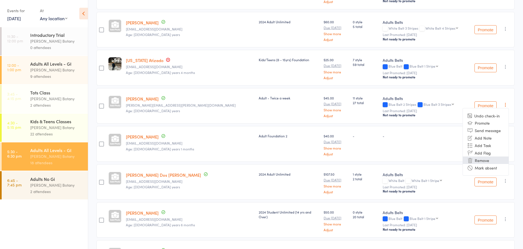
click at [491, 157] on li "Remove" at bounding box center [486, 160] width 46 height 7
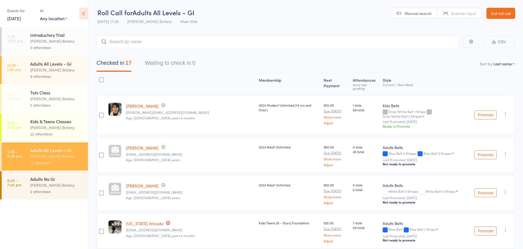
scroll to position [0, 0]
click at [489, 189] on button "Promote" at bounding box center [485, 193] width 22 height 9
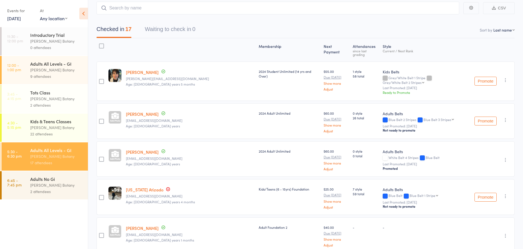
scroll to position [34, 0]
click at [34, 201] on ul "11:30 - 12:00 pm Introductory Trial [PERSON_NAME] Botany 0 attendees 12:00 - 1:…" at bounding box center [44, 138] width 88 height 222
click at [38, 190] on div "2 attendees" at bounding box center [56, 192] width 53 height 6
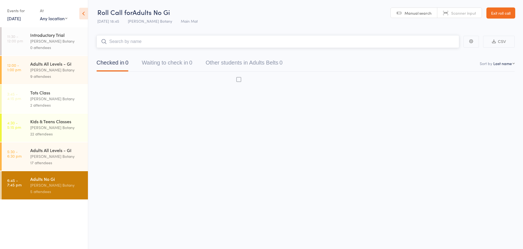
scroll to position [0, 0]
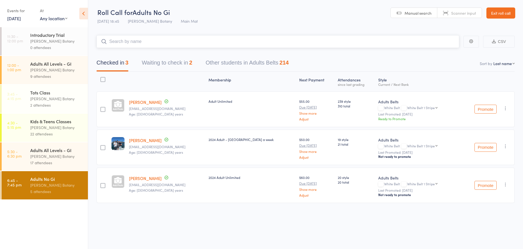
click at [158, 39] on input "search" at bounding box center [277, 41] width 363 height 13
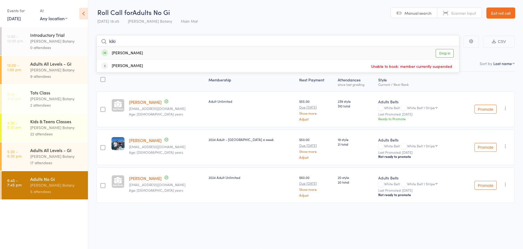
type input "kiki"
click at [155, 54] on div "[PERSON_NAME] Drop in" at bounding box center [278, 53] width 362 height 13
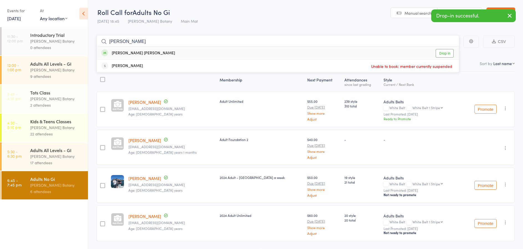
type input "[PERSON_NAME]"
click at [156, 54] on div "[PERSON_NAME] [PERSON_NAME]" at bounding box center [138, 53] width 74 height 6
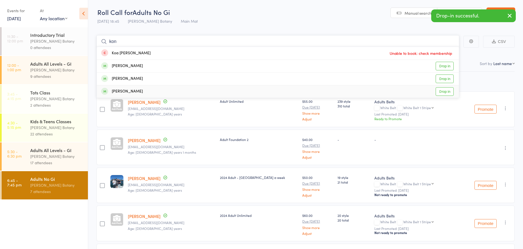
type input "kon"
click at [152, 91] on div "[PERSON_NAME] Drop in" at bounding box center [278, 91] width 362 height 12
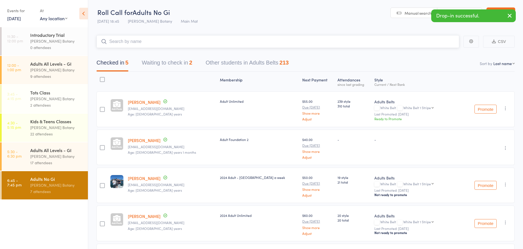
click at [152, 42] on input "search" at bounding box center [277, 41] width 363 height 13
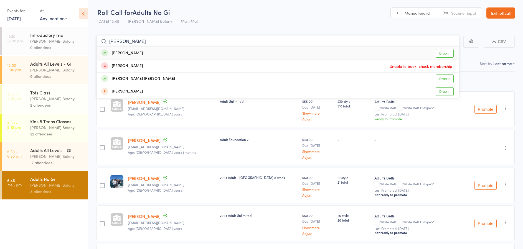
type input "[PERSON_NAME]"
drag, startPoint x: 152, startPoint y: 42, endPoint x: 148, endPoint y: 53, distance: 11.4
click at [148, 53] on div "[PERSON_NAME] Drop in" at bounding box center [278, 53] width 362 height 13
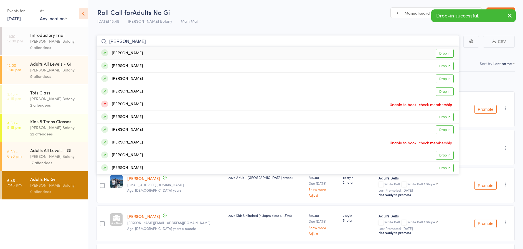
type input "[PERSON_NAME]"
drag, startPoint x: 148, startPoint y: 53, endPoint x: 143, endPoint y: 65, distance: 13.5
click at [143, 66] on div "[PERSON_NAME] Drop in" at bounding box center [278, 66] width 362 height 12
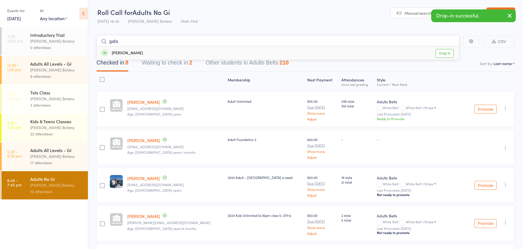
type input "gafa"
click at [141, 53] on div "[PERSON_NAME] Drop in" at bounding box center [278, 53] width 362 height 13
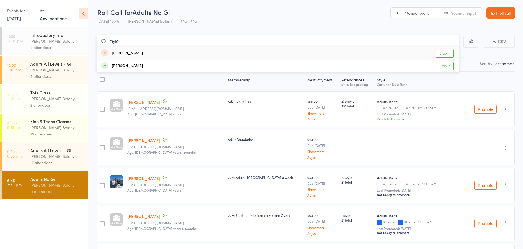
type input "Mylo"
drag, startPoint x: 141, startPoint y: 53, endPoint x: 144, endPoint y: 65, distance: 12.3
click at [144, 65] on div "[PERSON_NAME] Drop in" at bounding box center [278, 66] width 362 height 12
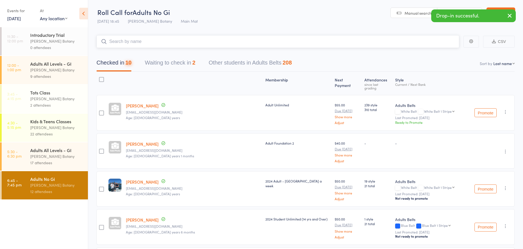
drag, startPoint x: 176, startPoint y: 64, endPoint x: 169, endPoint y: 65, distance: 7.0
click at [175, 64] on button "Waiting to check in 2" at bounding box center [170, 64] width 50 height 15
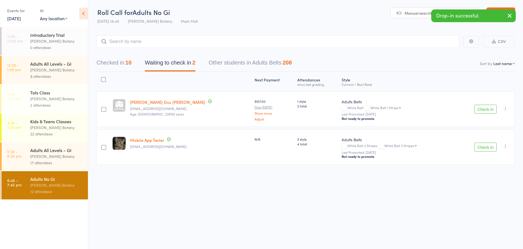
drag, startPoint x: 483, startPoint y: 111, endPoint x: 468, endPoint y: 108, distance: 14.6
click at [482, 111] on button "Check in" at bounding box center [485, 109] width 22 height 9
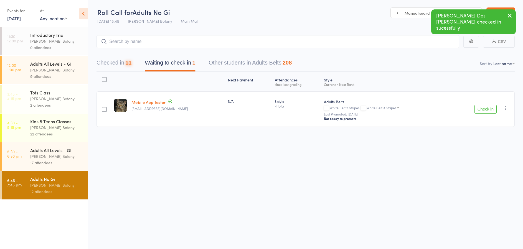
click at [123, 64] on button "Checked in 11" at bounding box center [113, 64] width 35 height 15
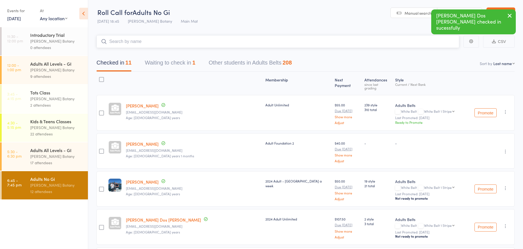
click at [134, 42] on input "search" at bounding box center [277, 41] width 363 height 13
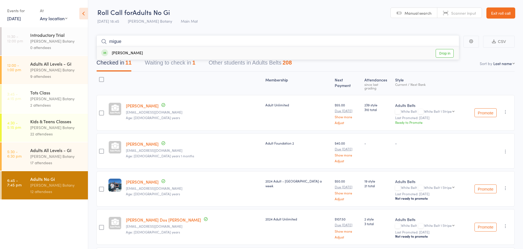
type input "migue"
click at [139, 52] on div "[PERSON_NAME] Drop in" at bounding box center [278, 53] width 362 height 13
